Goal: Task Accomplishment & Management: Complete application form

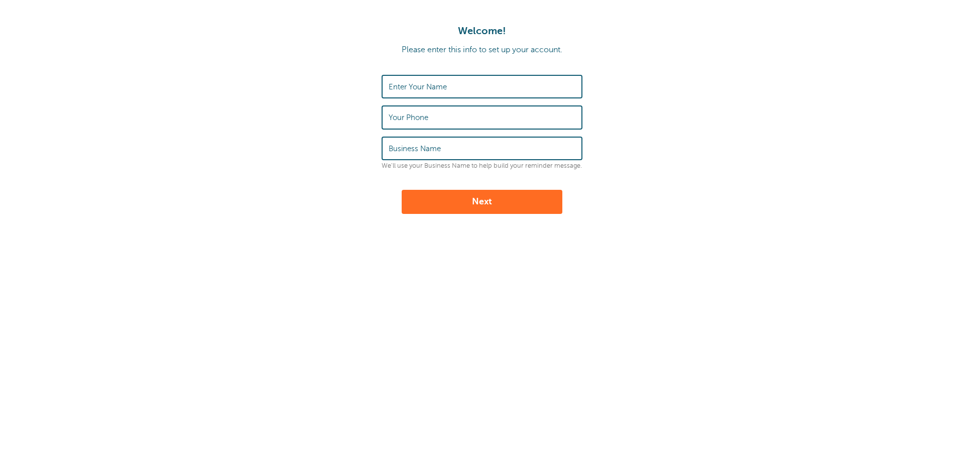
click at [438, 80] on input "Enter Your Name" at bounding box center [481, 87] width 187 height 22
type input "[PERSON_NAME]"
click at [419, 115] on label "Your Phone" at bounding box center [408, 117] width 40 height 9
click at [419, 115] on input "Your Phone" at bounding box center [481, 117] width 187 height 22
click at [392, 228] on div "Welcome! Please enter this info to set up your account. Enter Your Name [PERSON…" at bounding box center [482, 167] width 964 height 334
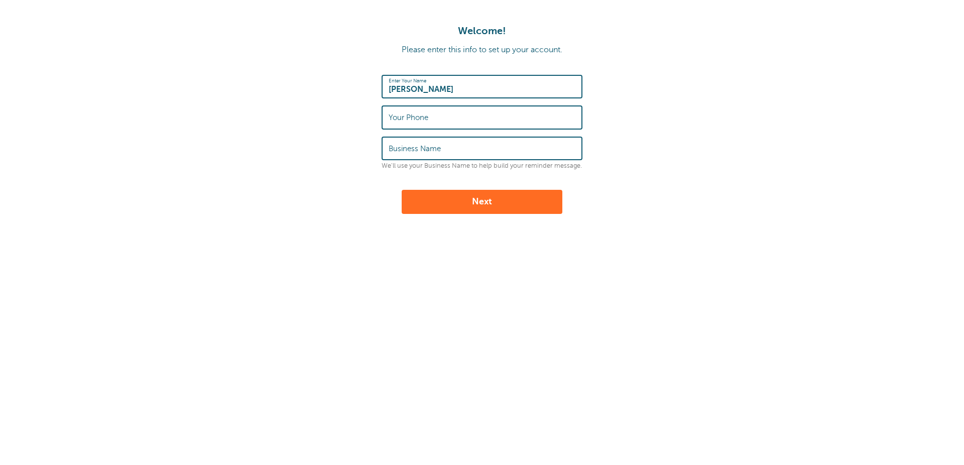
click at [478, 213] on button "Next" at bounding box center [481, 202] width 161 height 24
type input "+9779814081095"
click at [490, 206] on button "Next" at bounding box center [481, 202] width 161 height 24
click at [426, 152] on input "Business Name" at bounding box center [481, 149] width 187 height 22
type input "Remindly"
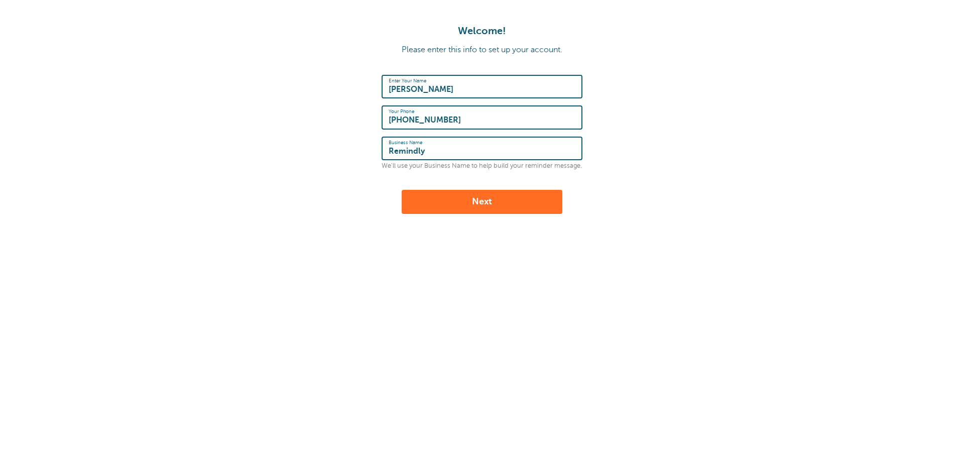
click at [466, 196] on button "Next" at bounding box center [481, 202] width 161 height 24
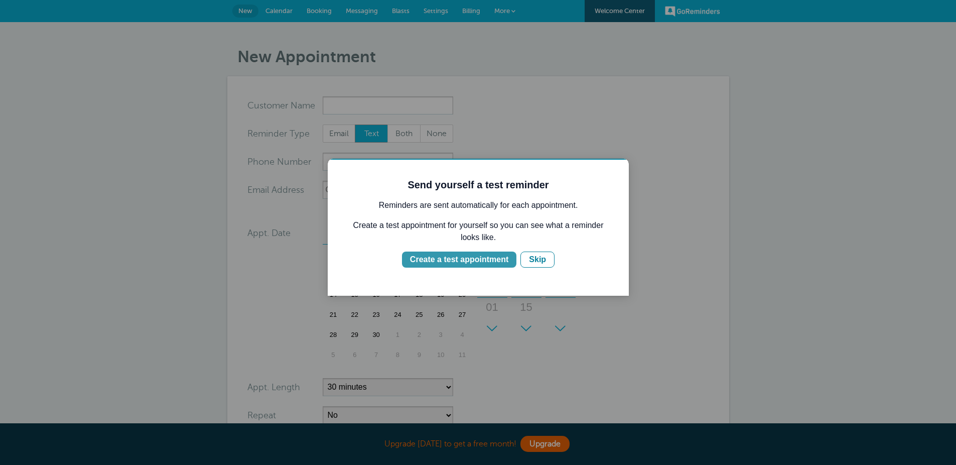
click at [468, 264] on div "Create a test appointment" at bounding box center [459, 259] width 98 height 12
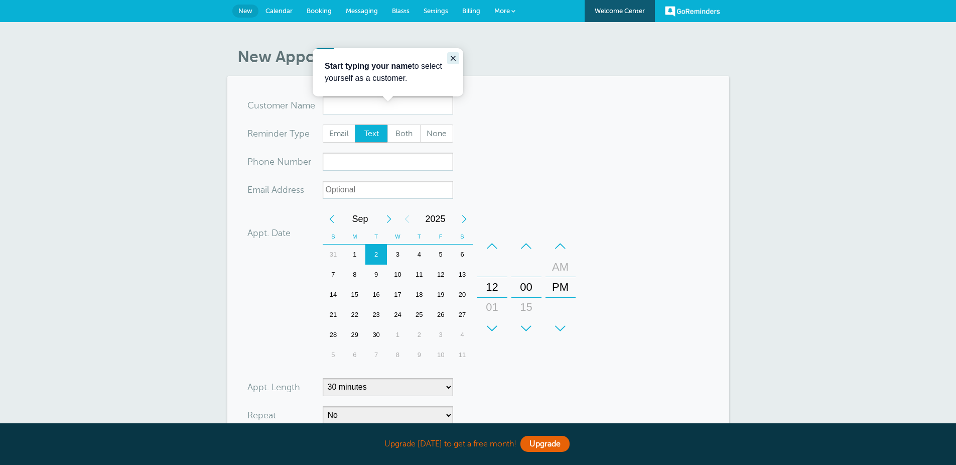
click at [451, 62] on icon "Close guide" at bounding box center [453, 58] width 8 height 8
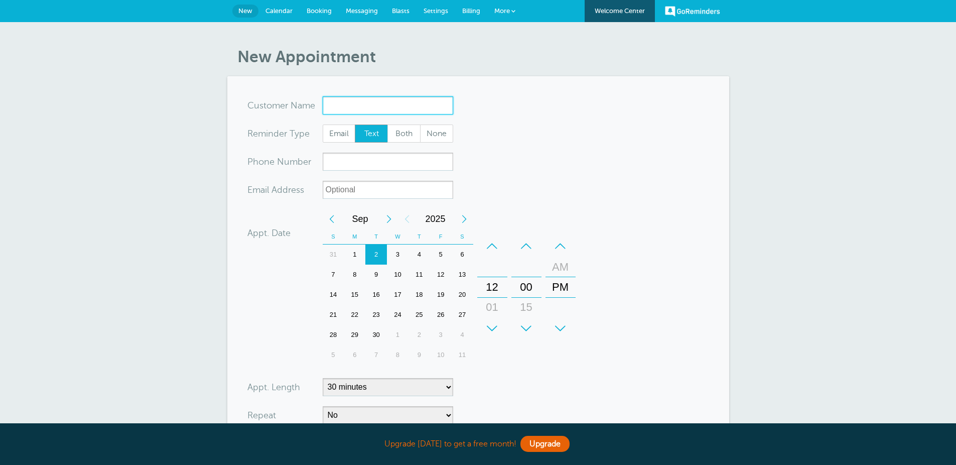
click at [399, 114] on input "x-no-autofill" at bounding box center [388, 105] width 130 height 18
type input "R"
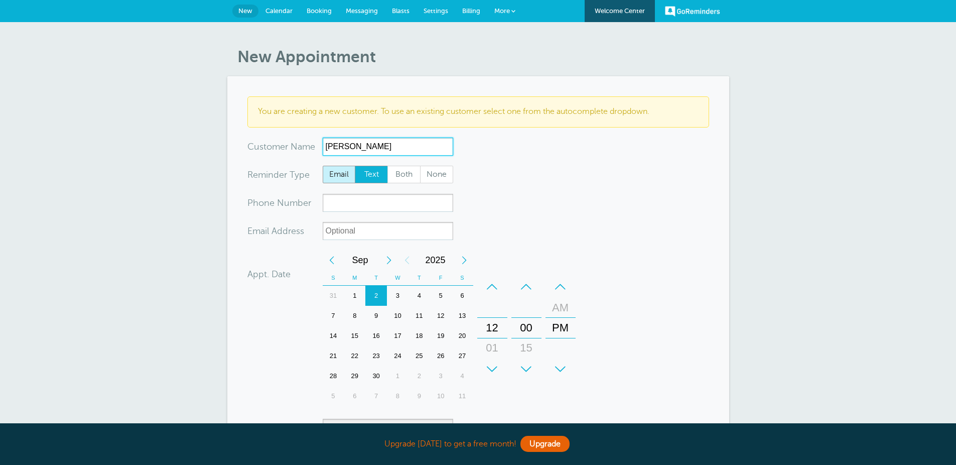
type input "Maiya kadel"
click at [331, 183] on span "Email" at bounding box center [339, 174] width 32 height 17
click at [323, 166] on input "Email" at bounding box center [322, 165] width 1 height 1
radio input "true"
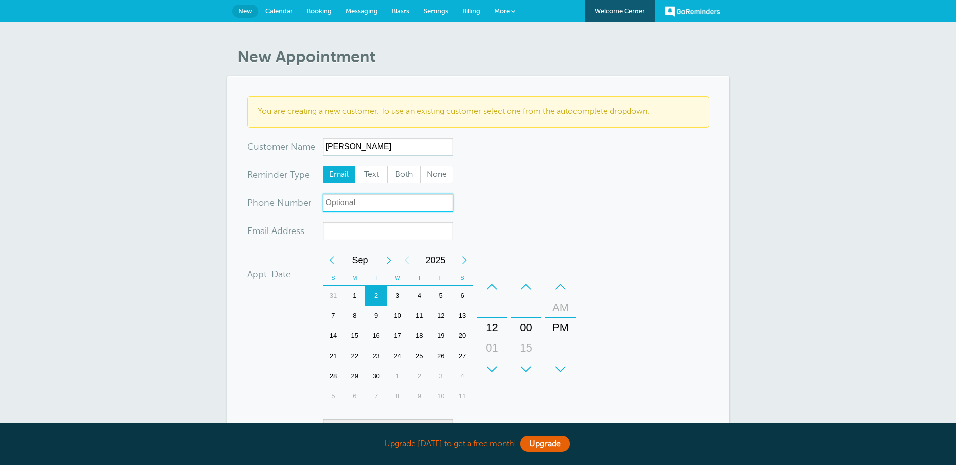
click at [377, 212] on input "xxx-no-autofill" at bounding box center [388, 203] width 130 height 18
click at [372, 240] on input "xx-no-autofill" at bounding box center [388, 231] width 130 height 18
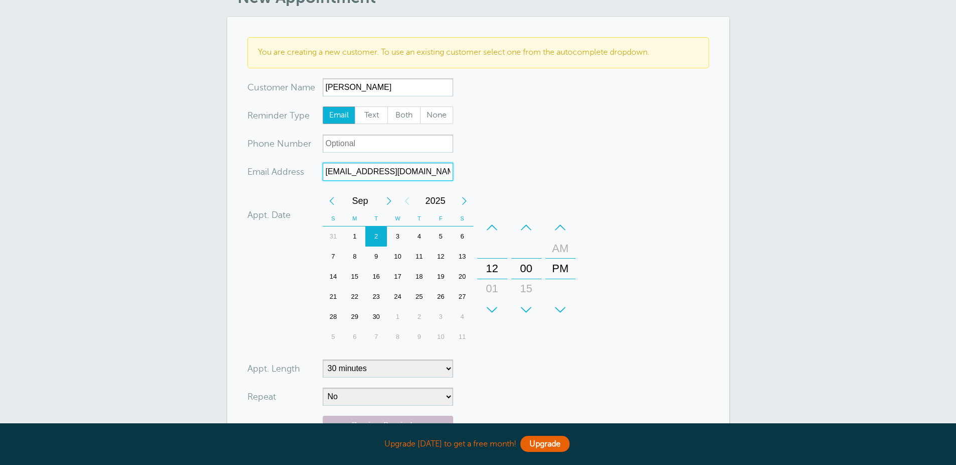
scroll to position [60, 0]
click at [333, 210] on div "Previous Month" at bounding box center [332, 200] width 18 height 20
click at [464, 326] on div "30" at bounding box center [463, 316] width 22 height 20
click at [562, 319] on div "+" at bounding box center [561, 309] width 30 height 20
click at [531, 319] on div "+" at bounding box center [526, 309] width 30 height 20
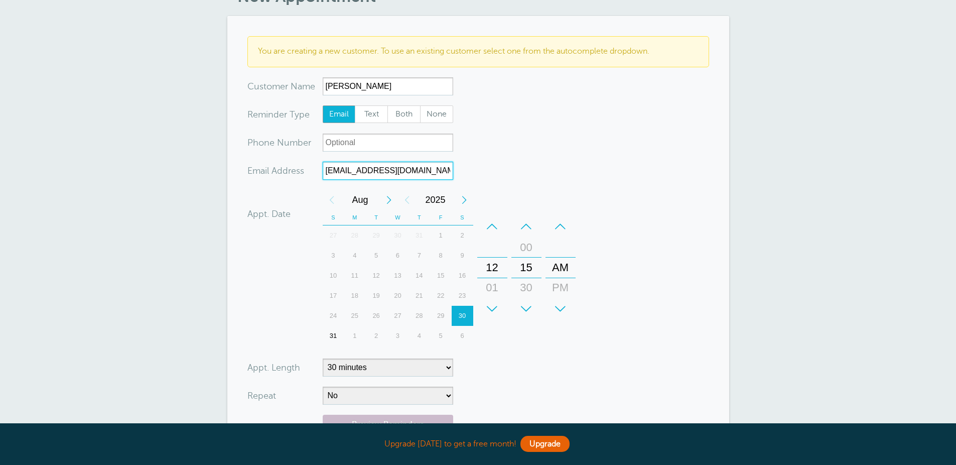
click at [499, 319] on div "+" at bounding box center [492, 309] width 30 height 20
click at [496, 236] on div "–" at bounding box center [492, 226] width 30 height 20
click at [525, 236] on div "–" at bounding box center [526, 226] width 30 height 20
click at [492, 236] on div "–" at bounding box center [492, 226] width 30 height 20
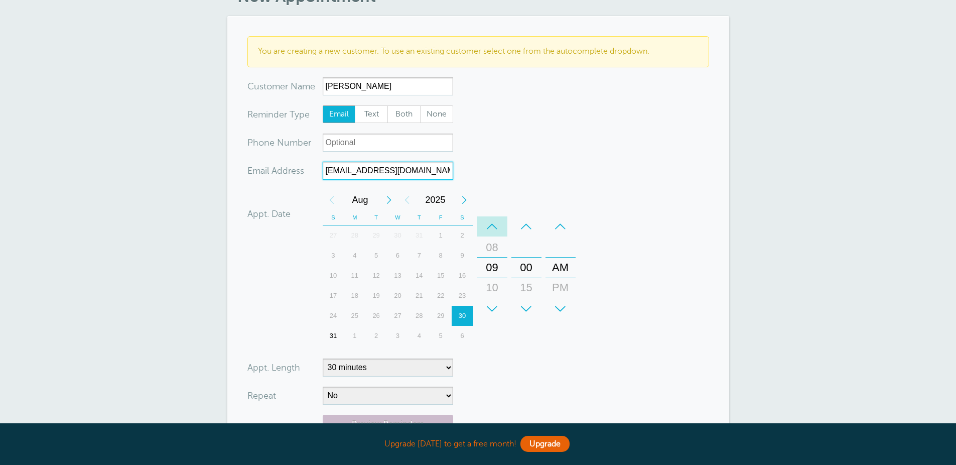
click at [492, 236] on div "–" at bounding box center [492, 226] width 30 height 20
click at [491, 236] on div "–" at bounding box center [492, 226] width 30 height 20
click at [525, 319] on div "+" at bounding box center [526, 309] width 30 height 20
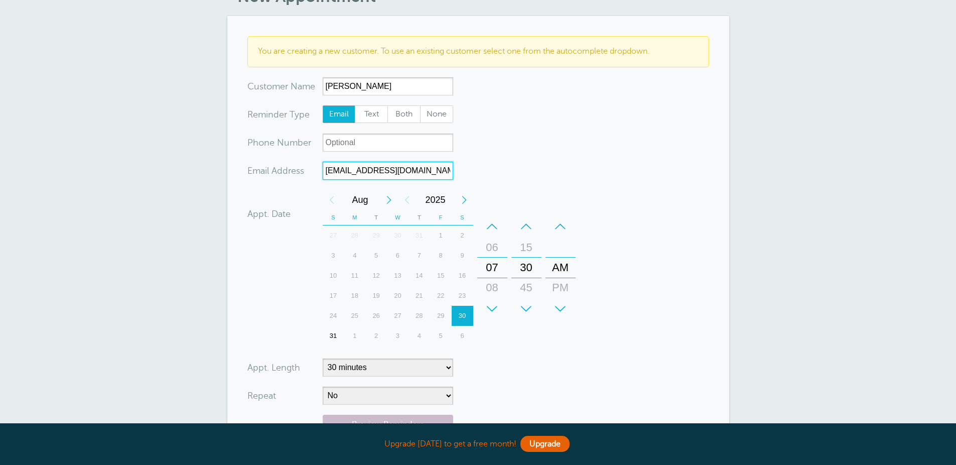
click at [525, 319] on div "+" at bounding box center [526, 309] width 30 height 20
click at [528, 319] on div "+" at bounding box center [526, 309] width 30 height 20
click at [493, 298] on div "08" at bounding box center [492, 288] width 24 height 20
click at [557, 298] on div "PM" at bounding box center [561, 288] width 24 height 20
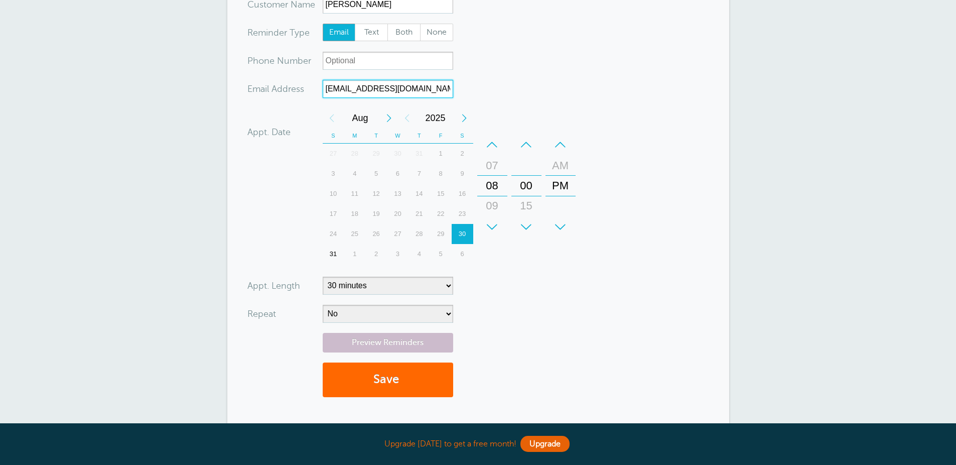
scroll to position [181, 0]
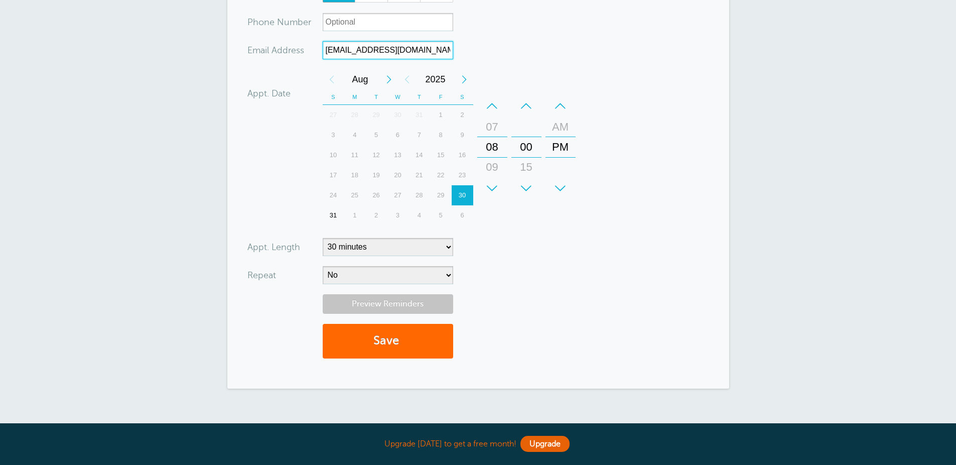
type input "[EMAIL_ADDRESS][DOMAIN_NAME]"
click at [410, 314] on link "Preview Reminders" at bounding box center [388, 304] width 130 height 20
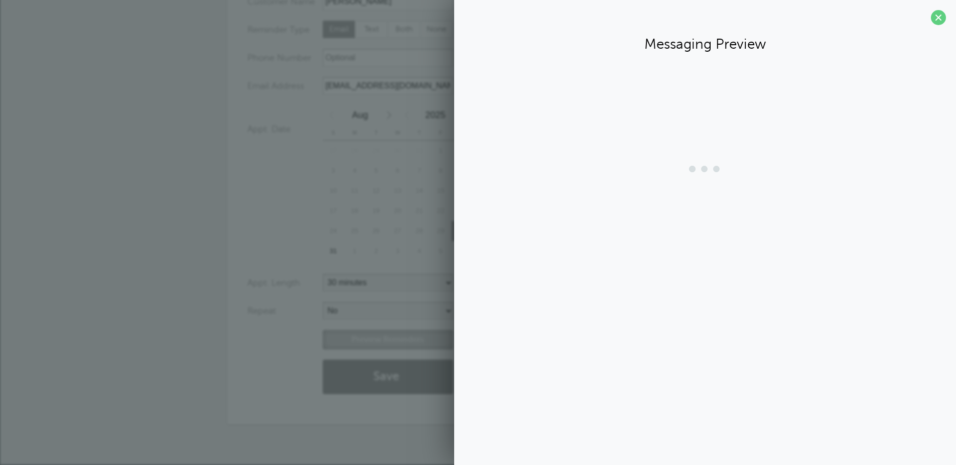
scroll to position [169, 0]
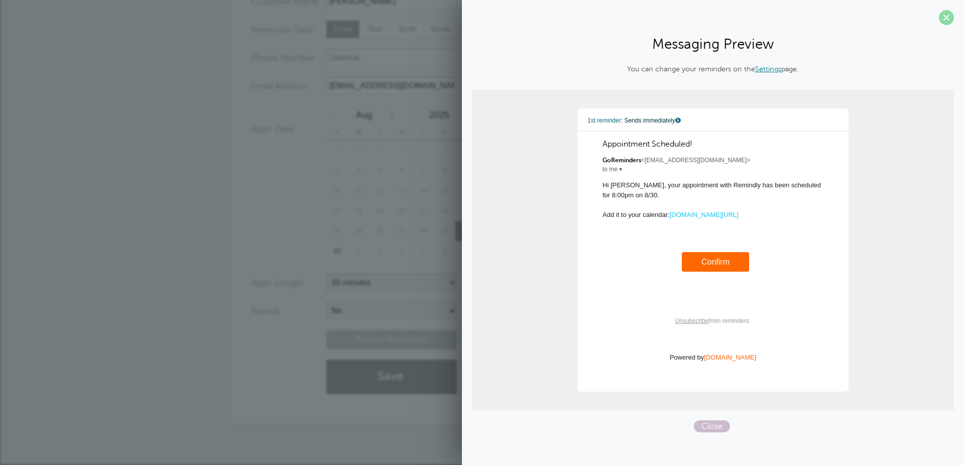
click at [946, 19] on span at bounding box center [945, 17] width 15 height 15
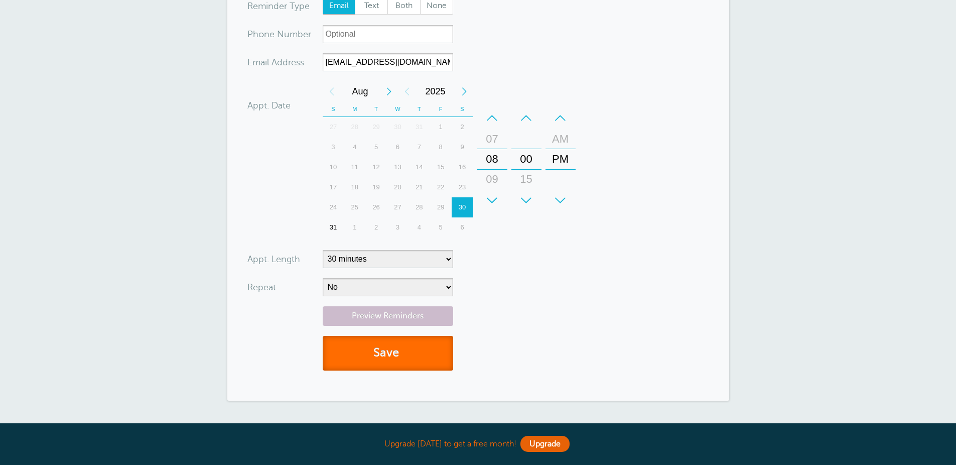
click at [400, 359] on span "submit" at bounding box center [400, 353] width 3 height 14
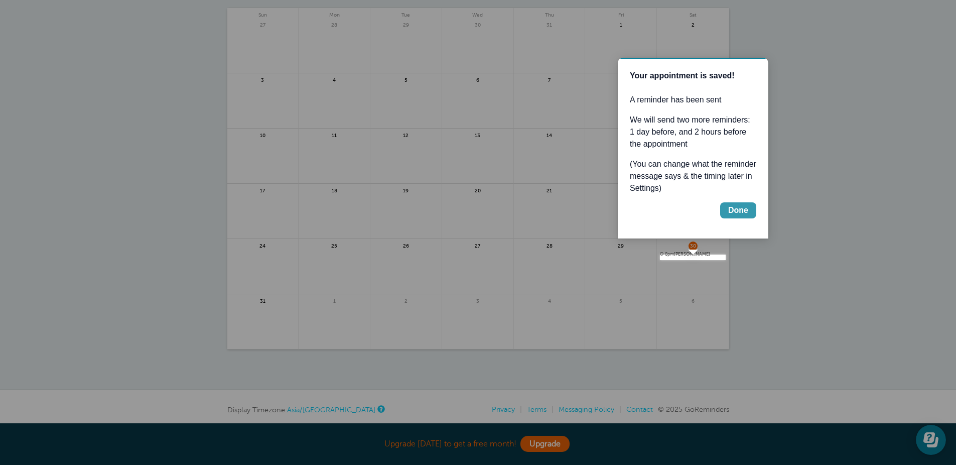
click at [738, 216] on div "Done" at bounding box center [738, 210] width 20 height 12
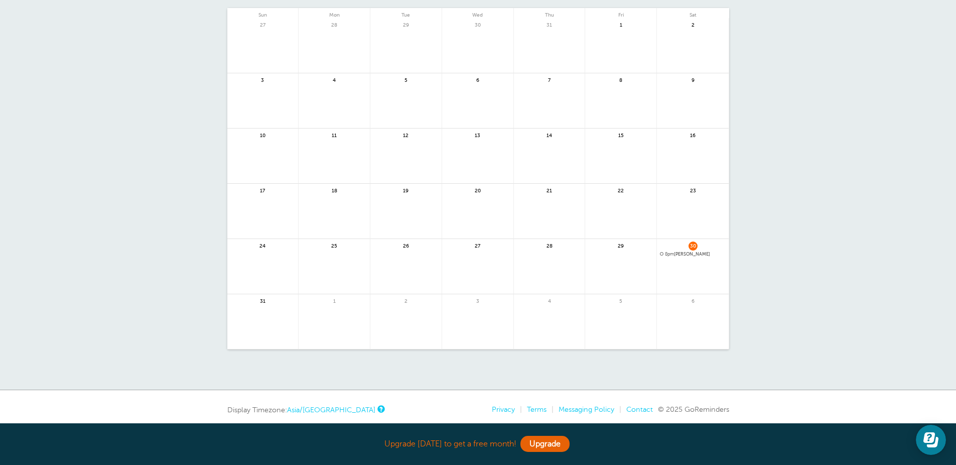
click at [699, 258] on body "Upgrade today to get a free month! Upgrade GoReminders Welcome Center New Calen…" at bounding box center [478, 161] width 956 height 563
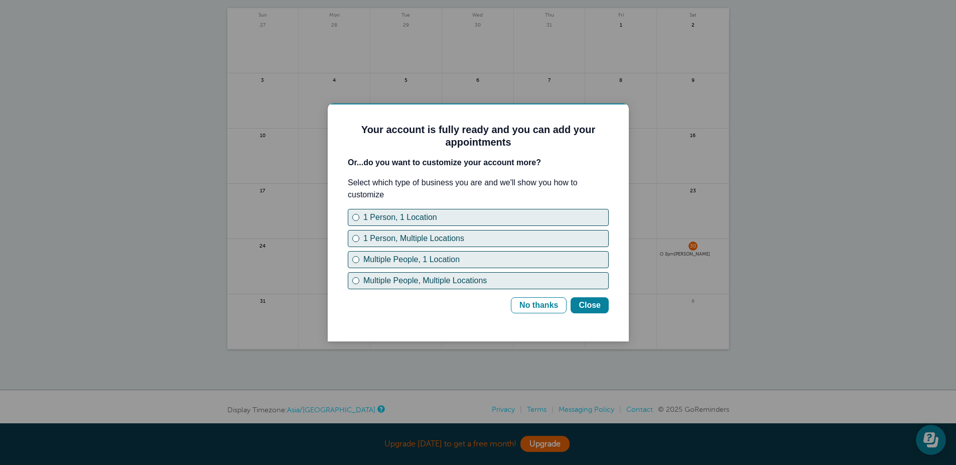
click at [783, 207] on div at bounding box center [478, 232] width 956 height 465
click at [592, 336] on div "Your account is fully ready and you can add your appointments Or...do you want …" at bounding box center [478, 222] width 301 height 238
click at [596, 311] on div "Close" at bounding box center [590, 305] width 22 height 12
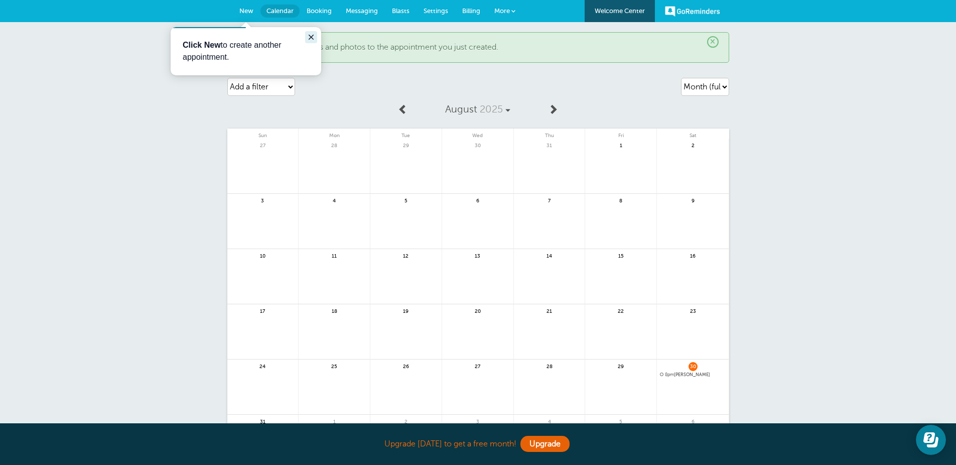
click at [307, 41] on icon "Close guide" at bounding box center [311, 37] width 8 height 8
click at [275, 47] on link "Click here" at bounding box center [256, 47] width 37 height 9
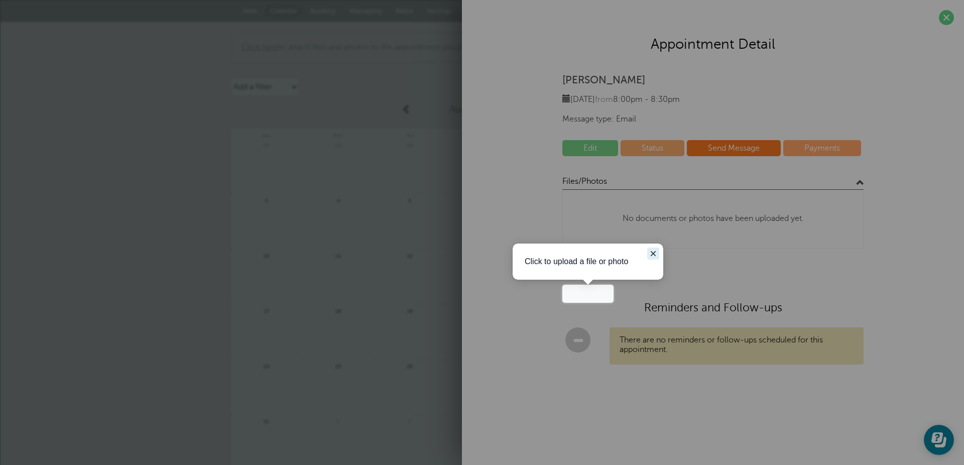
click at [651, 256] on icon "Close guide" at bounding box center [652, 253] width 5 height 5
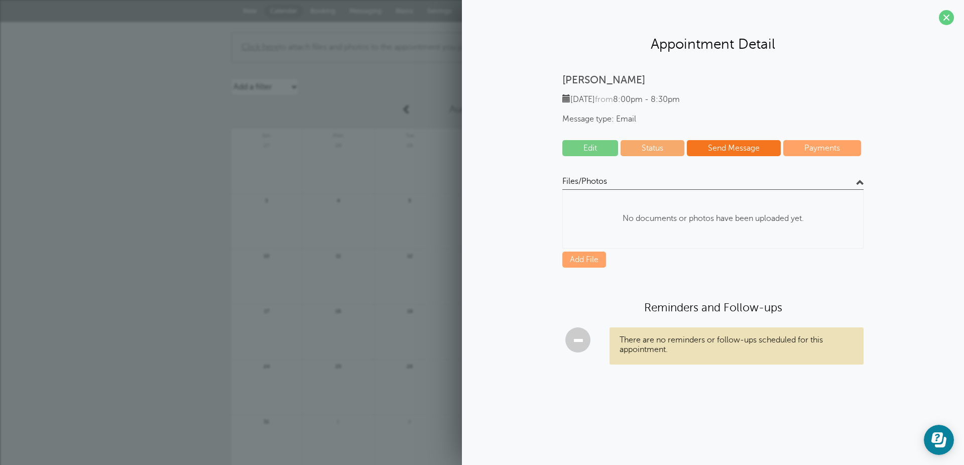
click at [591, 267] on link "Add File" at bounding box center [584, 259] width 44 height 16
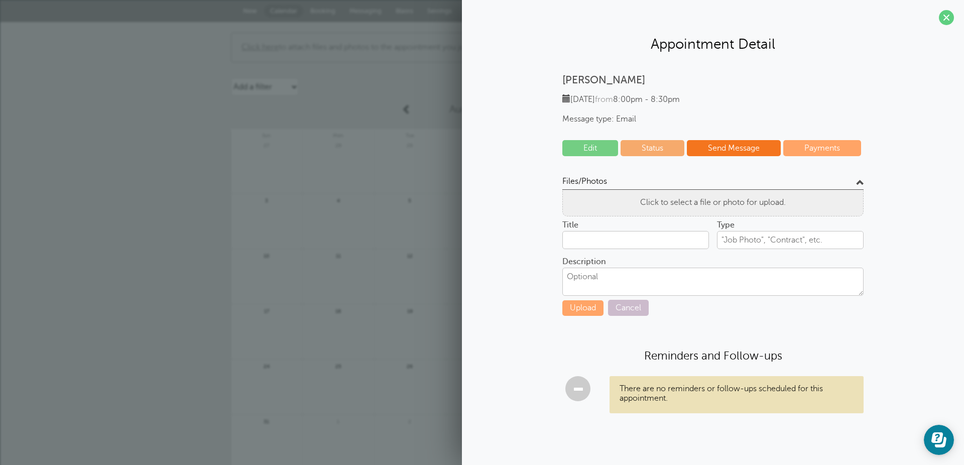
type input "Screenshot from 2025-08-30 15-40-00.png"
click at [583, 316] on button "Upload" at bounding box center [582, 308] width 41 height 16
click at [735, 249] on input "text" at bounding box center [790, 240] width 147 height 18
type input "job"
click at [582, 316] on button "Upload" at bounding box center [582, 308] width 41 height 16
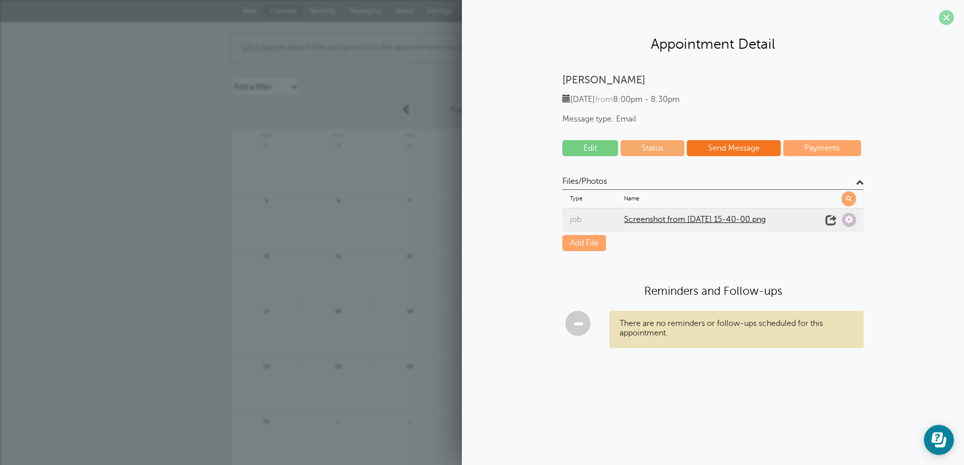
click at [943, 18] on span at bounding box center [945, 17] width 15 height 15
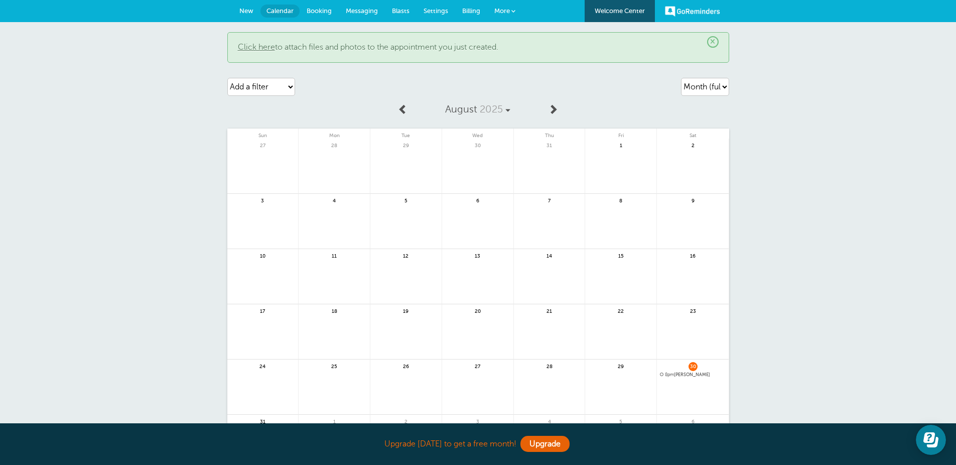
click at [554, 111] on span at bounding box center [553, 109] width 10 height 10
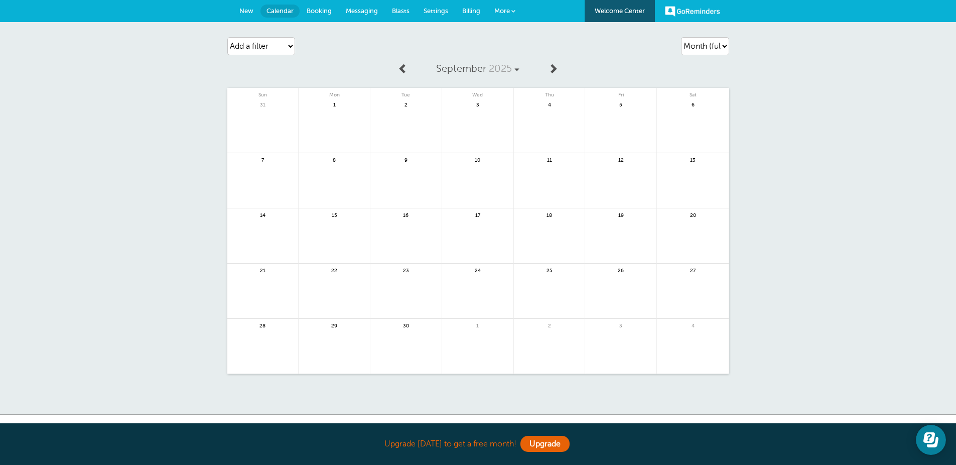
click at [399, 70] on span at bounding box center [403, 68] width 10 height 10
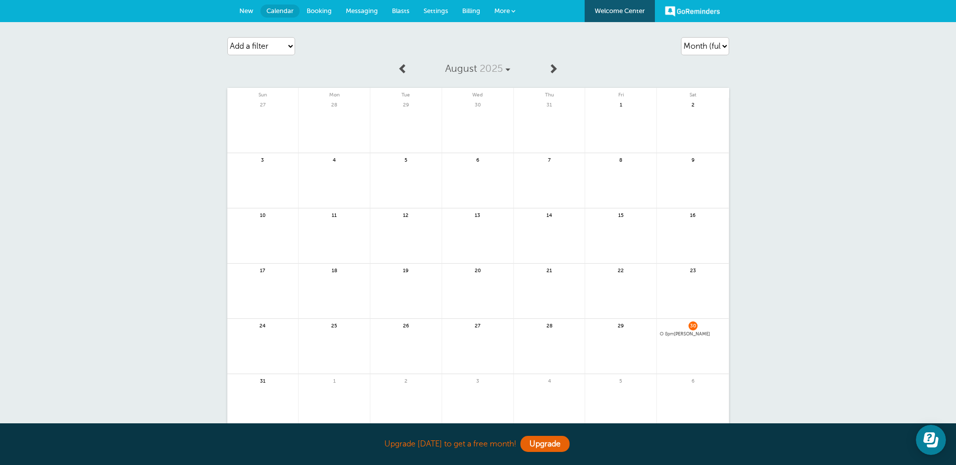
click at [401, 13] on span "Blasts" at bounding box center [401, 11] width 18 height 8
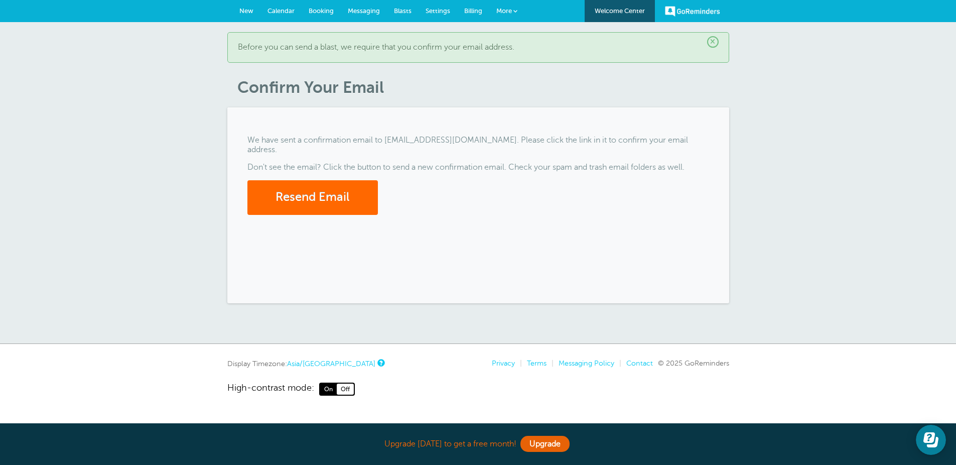
click at [324, 15] on link "Booking" at bounding box center [321, 11] width 39 height 22
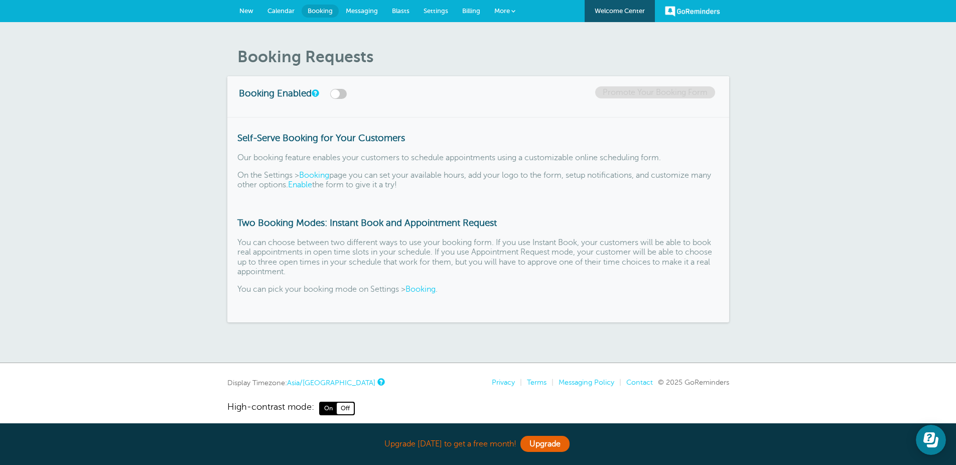
click at [282, 13] on span "Calendar" at bounding box center [280, 11] width 27 height 8
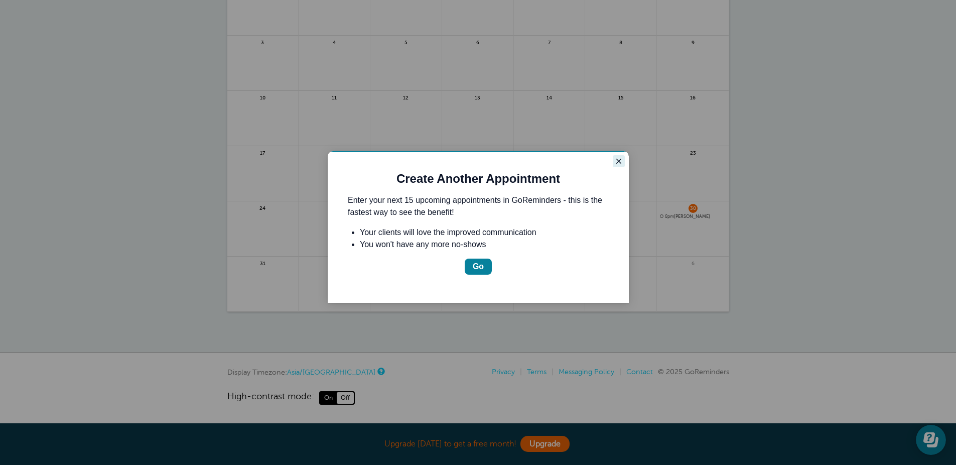
click at [615, 165] on icon "Close guide" at bounding box center [619, 161] width 8 height 8
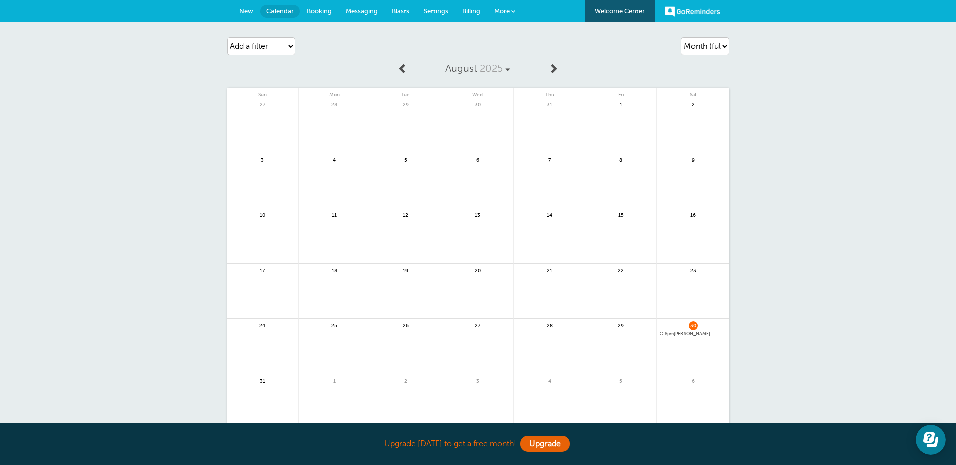
click at [243, 10] on span "New" at bounding box center [246, 11] width 14 height 8
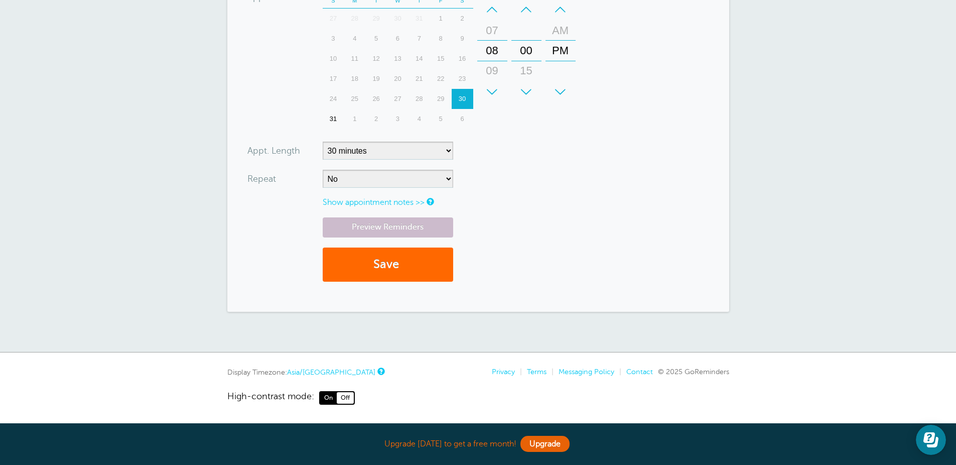
scroll to position [333, 0]
click at [275, 368] on div "Display Timezone: Asia/Kathmandu" at bounding box center [305, 371] width 156 height 9
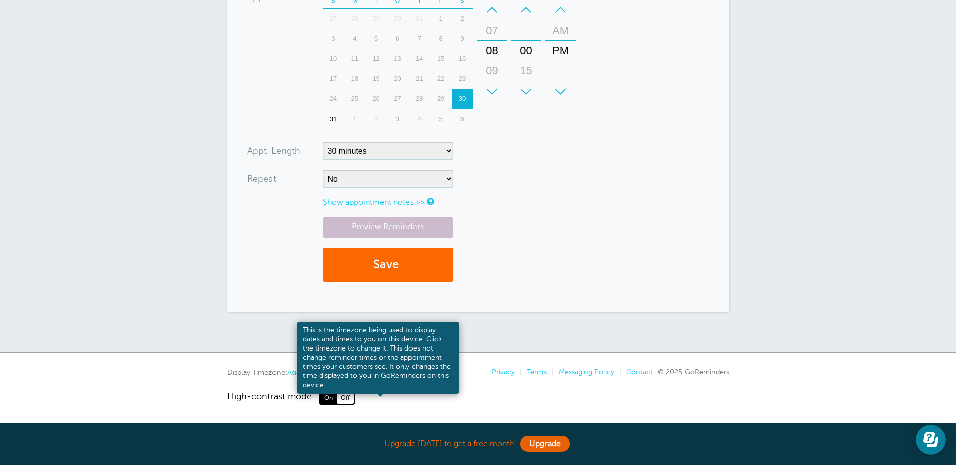
drag, startPoint x: 229, startPoint y: 366, endPoint x: 377, endPoint y: 369, distance: 148.6
click at [377, 369] on div "Display Timezone: Asia/Kathmandu" at bounding box center [305, 371] width 156 height 9
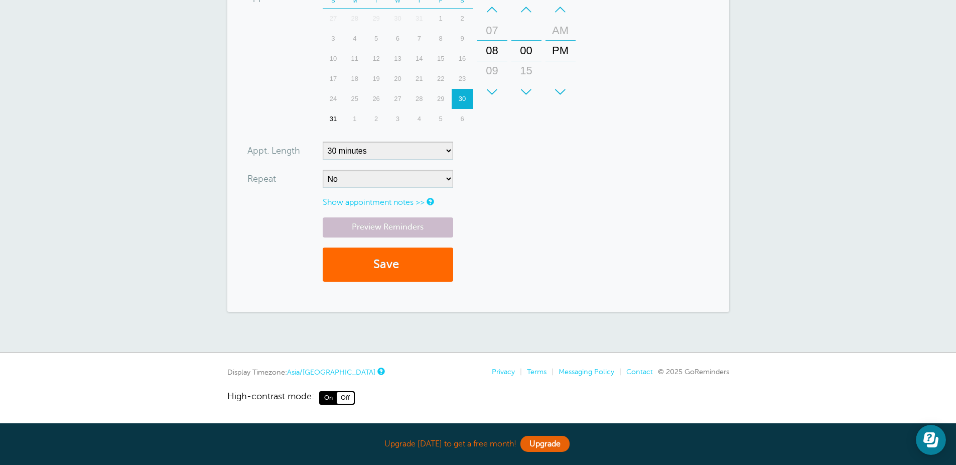
click at [402, 370] on nav "Display Timezone: Asia/Kathmandu Privacy | Terms | Messaging Policy | Contact ©…" at bounding box center [478, 385] width 502 height 37
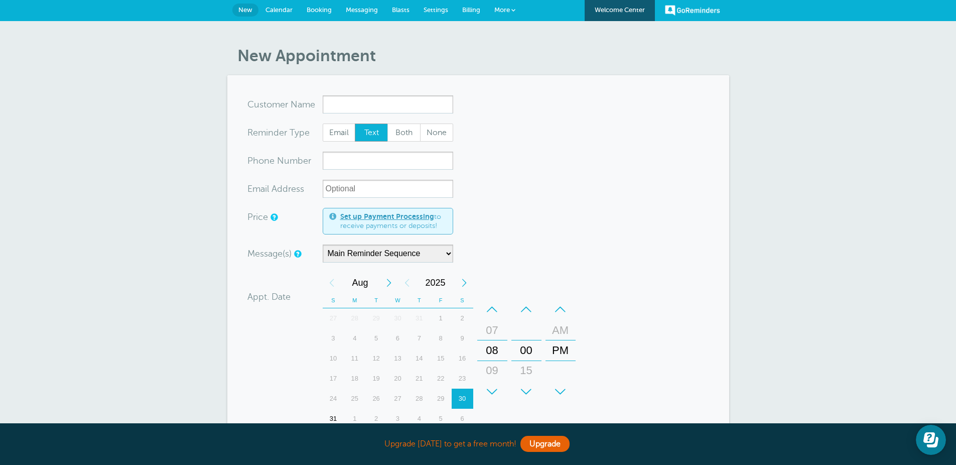
scroll to position [0, 0]
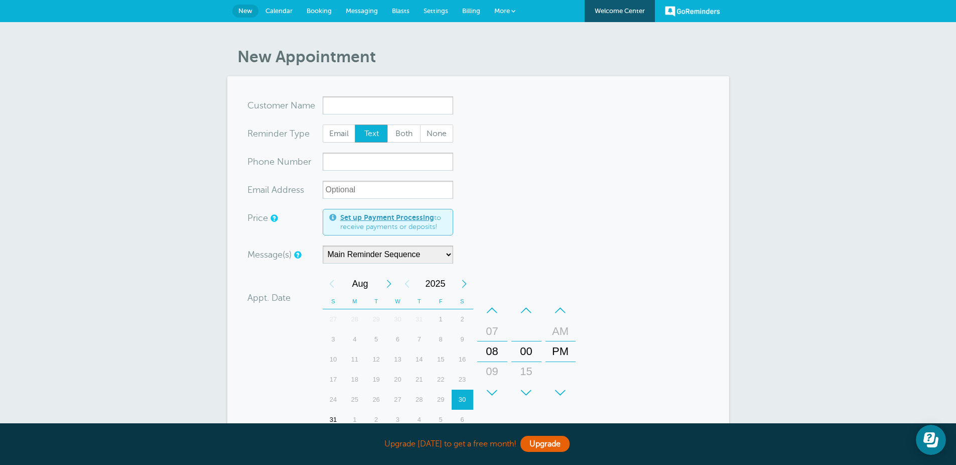
click at [283, 12] on span "Calendar" at bounding box center [278, 11] width 27 height 8
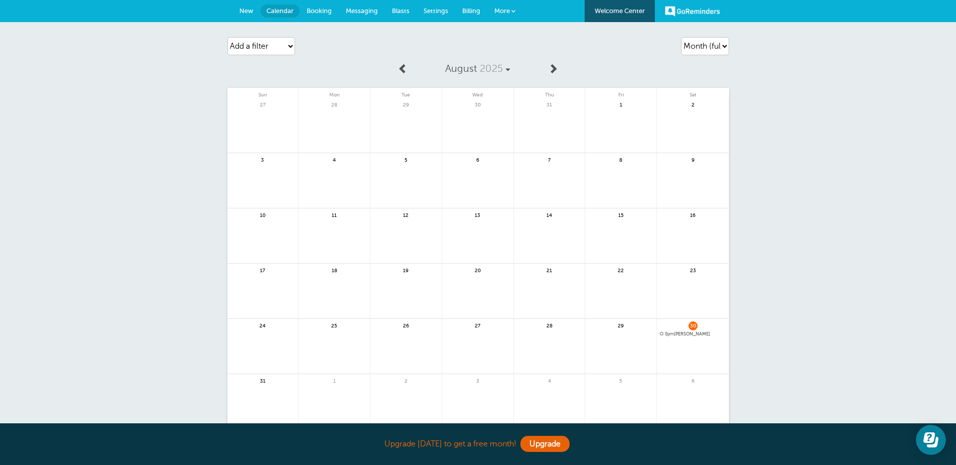
click at [692, 329] on span "30" at bounding box center [693, 325] width 9 height 8
click at [696, 327] on span "30" at bounding box center [693, 325] width 9 height 8
click at [697, 340] on link at bounding box center [693, 360] width 72 height 44
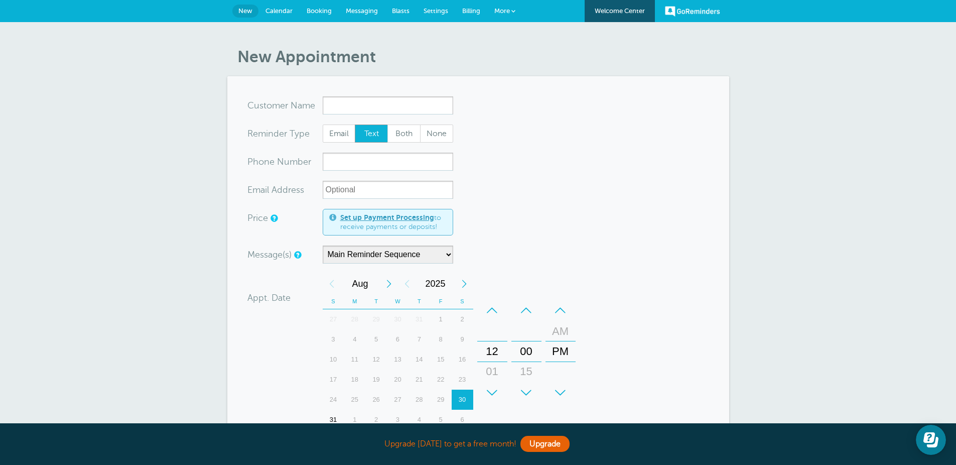
click at [325, 12] on span "Booking" at bounding box center [319, 11] width 25 height 8
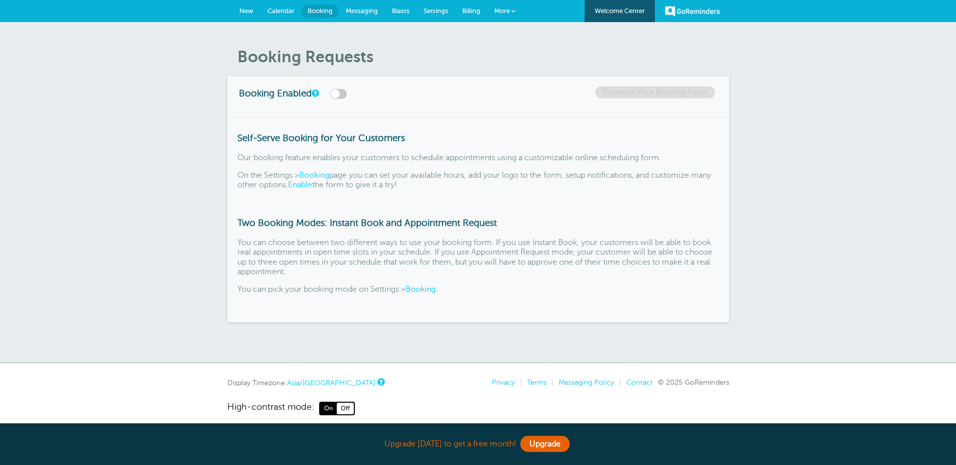
click at [359, 9] on span "Messaging" at bounding box center [362, 11] width 32 height 8
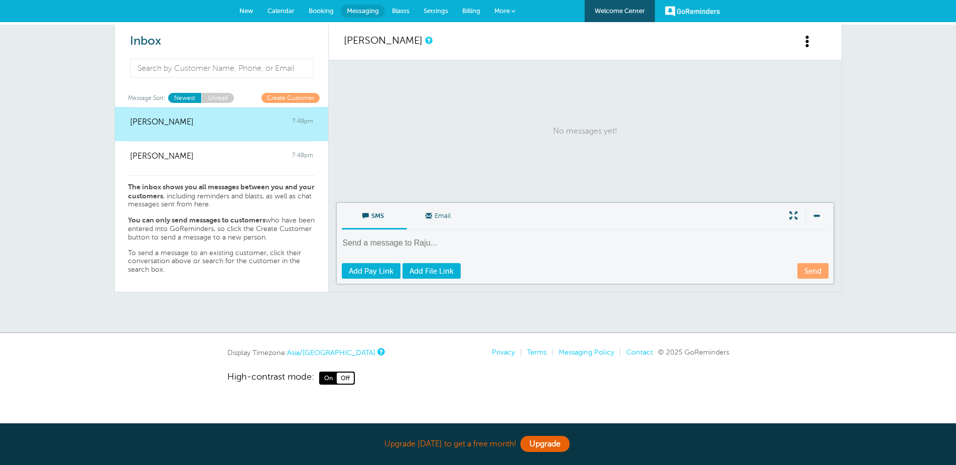
click at [437, 12] on span "Settings" at bounding box center [436, 11] width 25 height 8
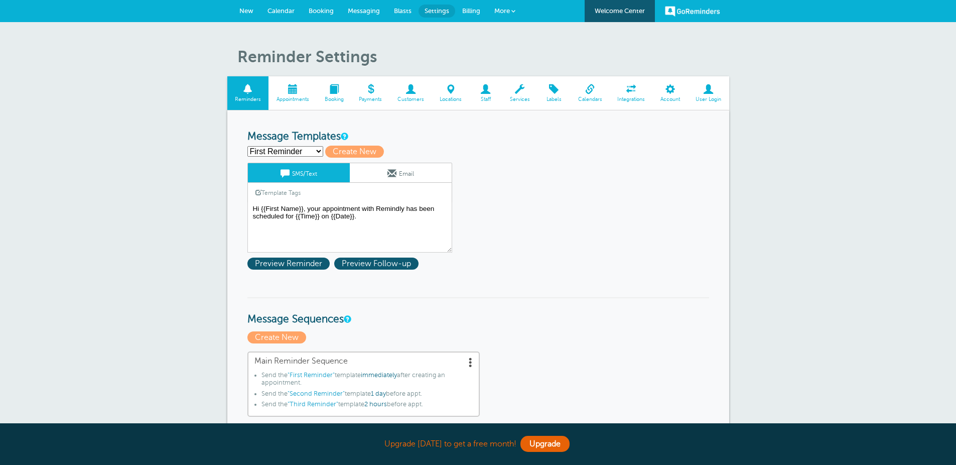
click at [397, 14] on span "Blasts" at bounding box center [403, 11] width 18 height 8
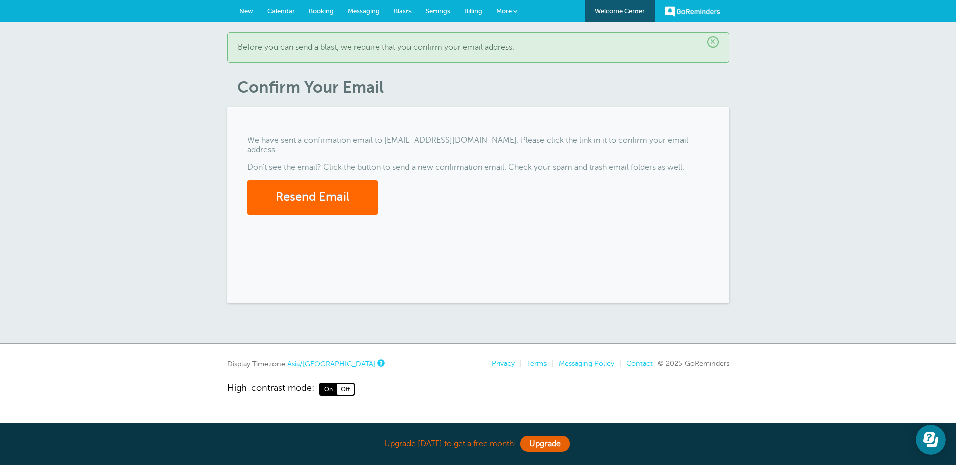
click at [435, 12] on span "Settings" at bounding box center [438, 11] width 25 height 8
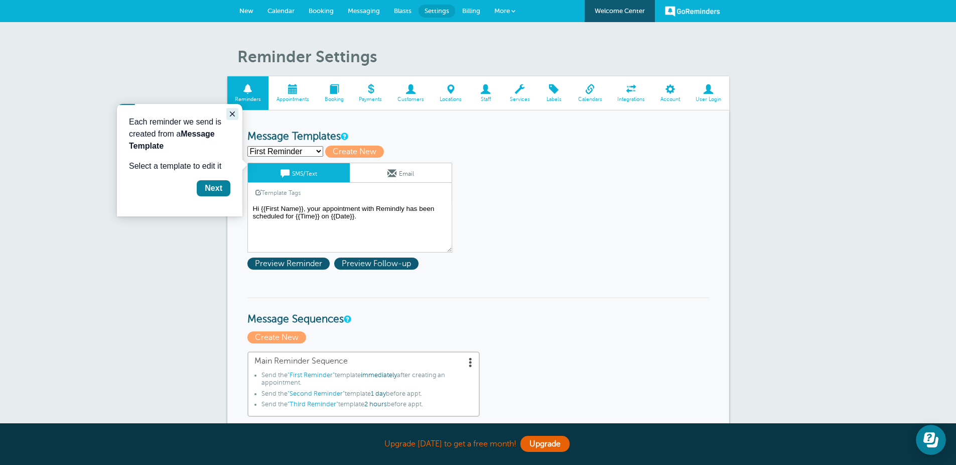
click at [231, 116] on icon "Close guide" at bounding box center [232, 113] width 5 height 5
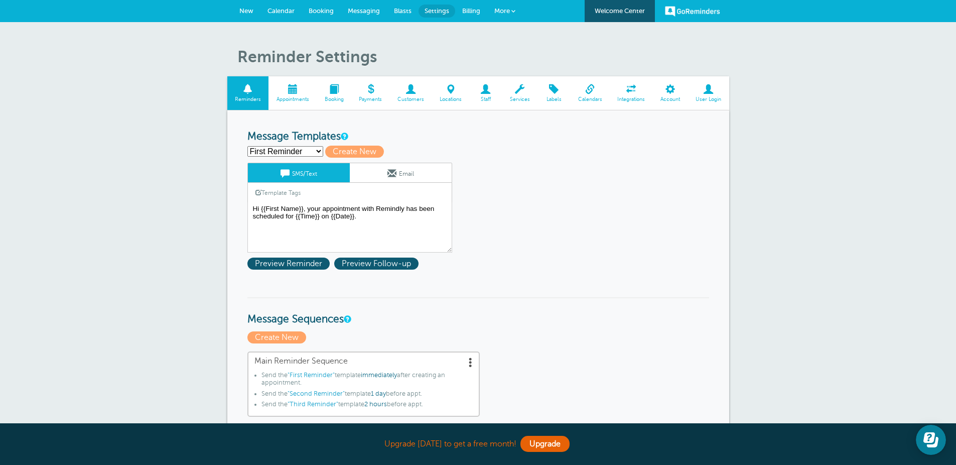
click at [292, 103] on link "Appointments" at bounding box center [292, 93] width 48 height 34
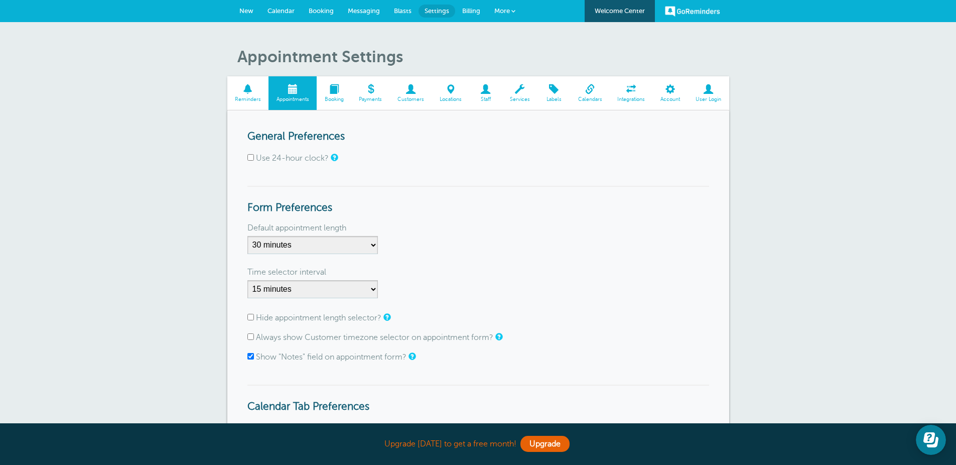
click at [335, 94] on span at bounding box center [334, 89] width 35 height 10
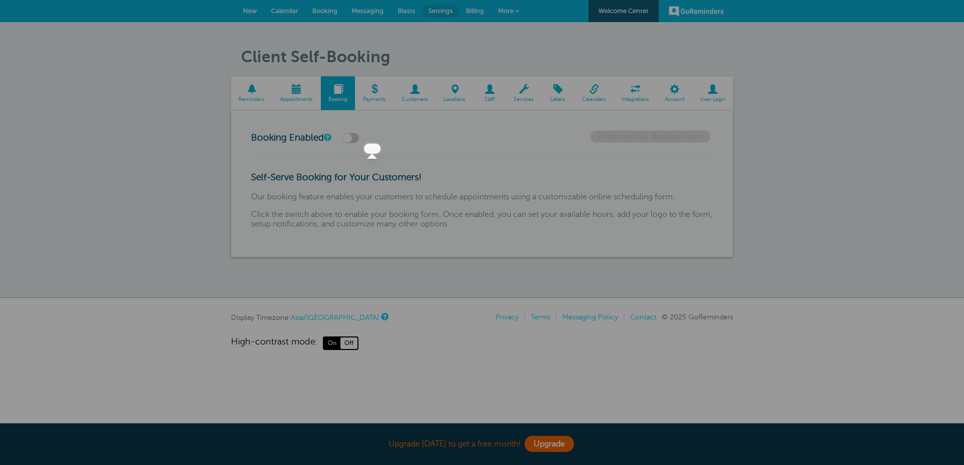
click at [371, 92] on div at bounding box center [190, 72] width 380 height 144
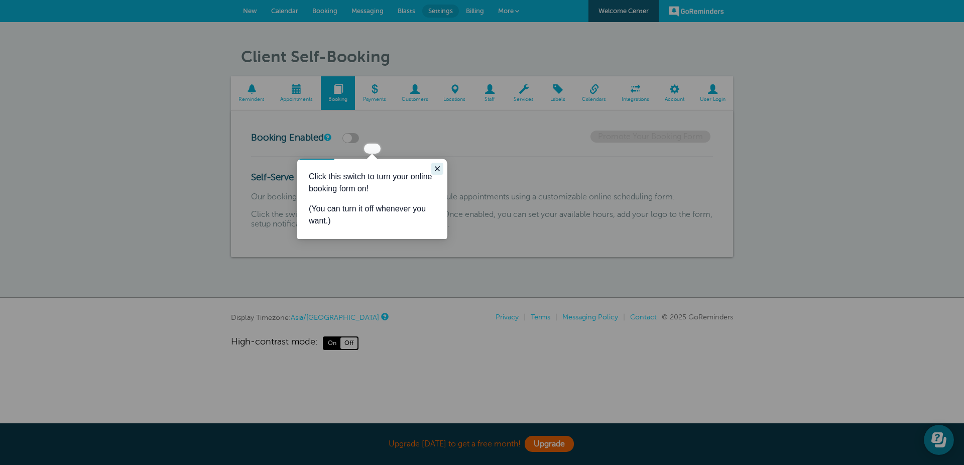
click at [433, 168] on icon "Close guide" at bounding box center [437, 169] width 8 height 8
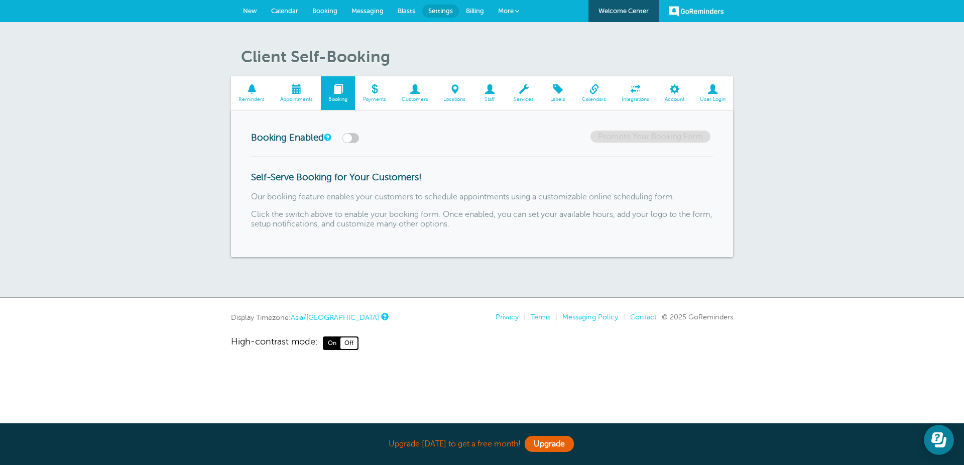
click at [382, 101] on link "Payments" at bounding box center [374, 93] width 39 height 34
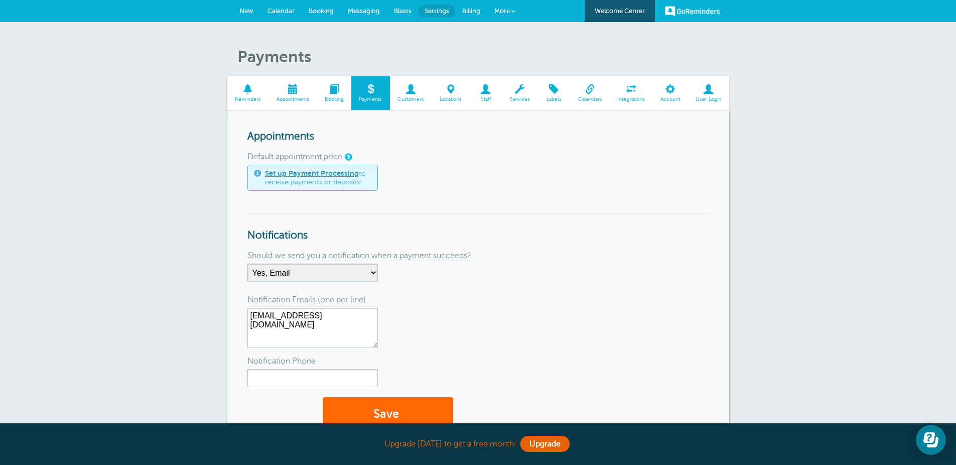
click at [410, 94] on span at bounding box center [411, 89] width 42 height 10
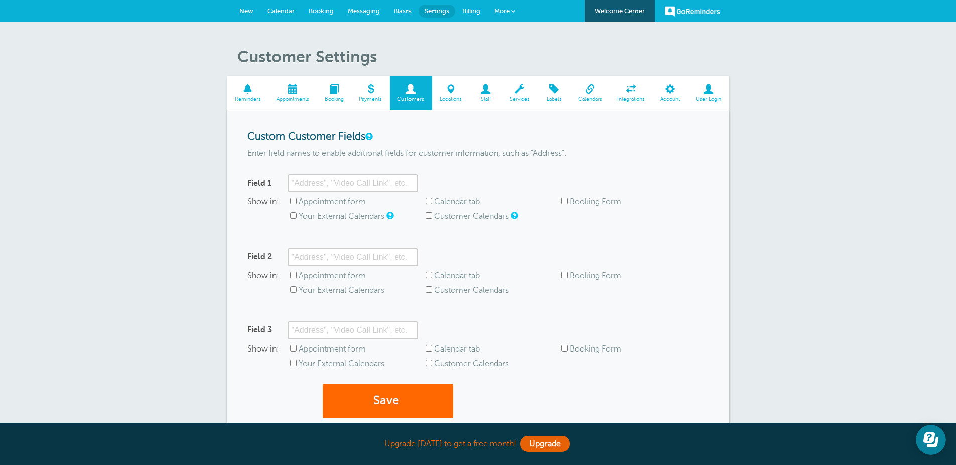
click at [452, 94] on span at bounding box center [451, 89] width 38 height 10
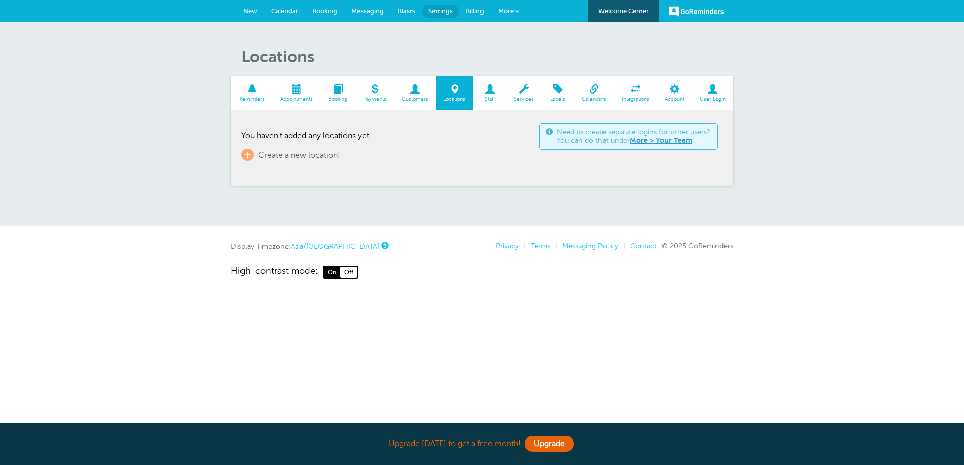
click at [253, 94] on span at bounding box center [252, 89] width 42 height 10
